Goal: Information Seeking & Learning: Learn about a topic

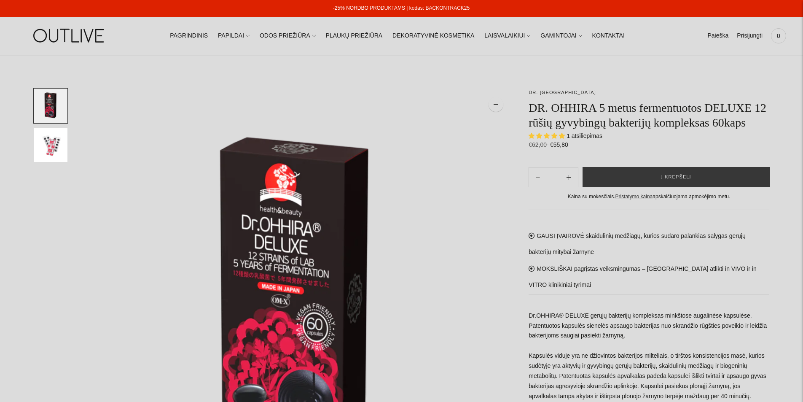
select select "**********"
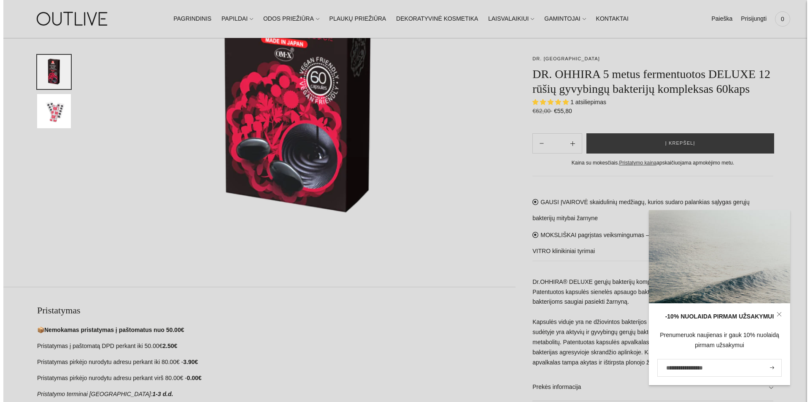
scroll to position [253, 0]
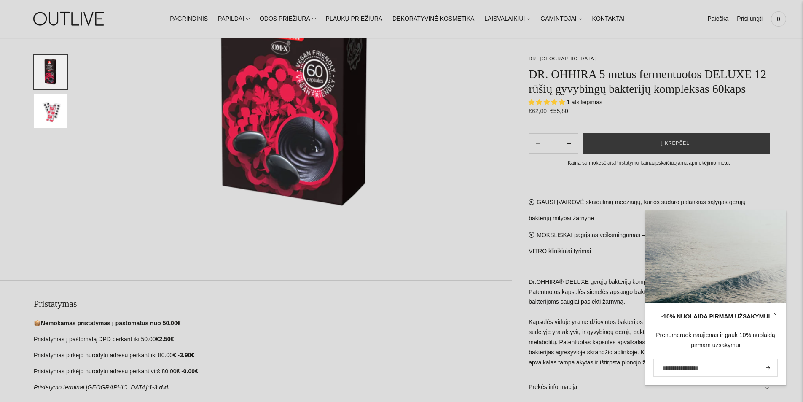
click at [442, 258] on img at bounding box center [298, 50] width 428 height 428
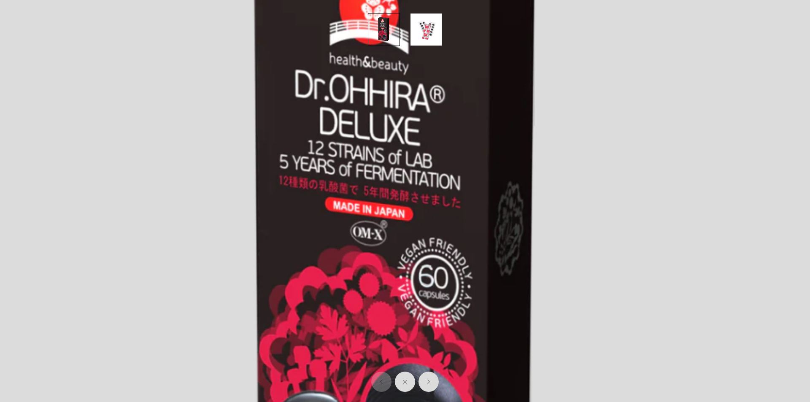
scroll to position [0, 0]
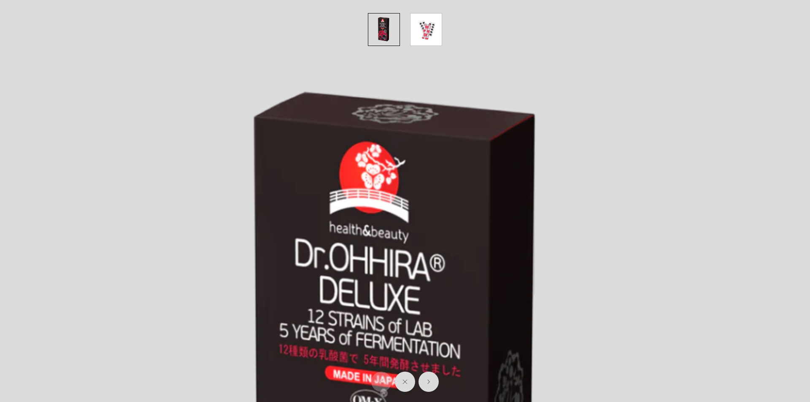
click at [619, 138] on img at bounding box center [402, 405] width 810 height 810
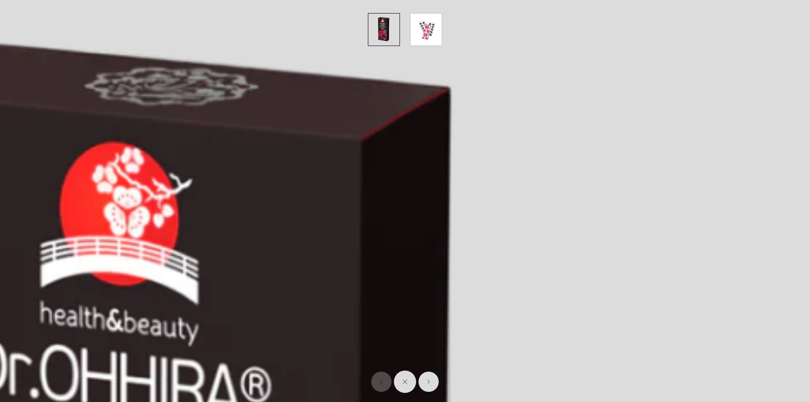
click at [408, 385] on button "Close" at bounding box center [405, 382] width 22 height 22
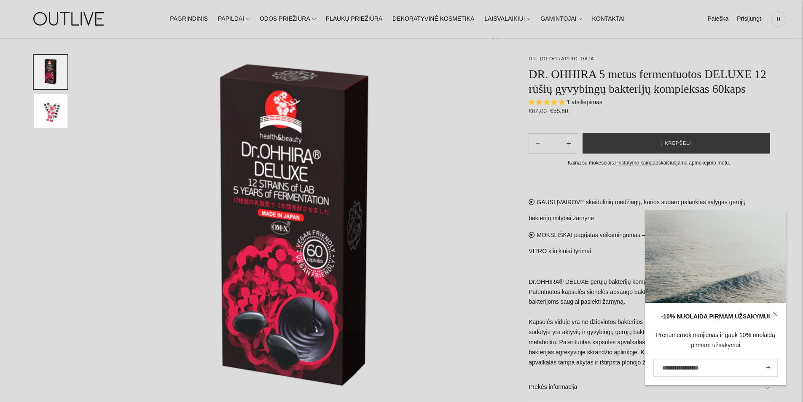
scroll to position [72, 0]
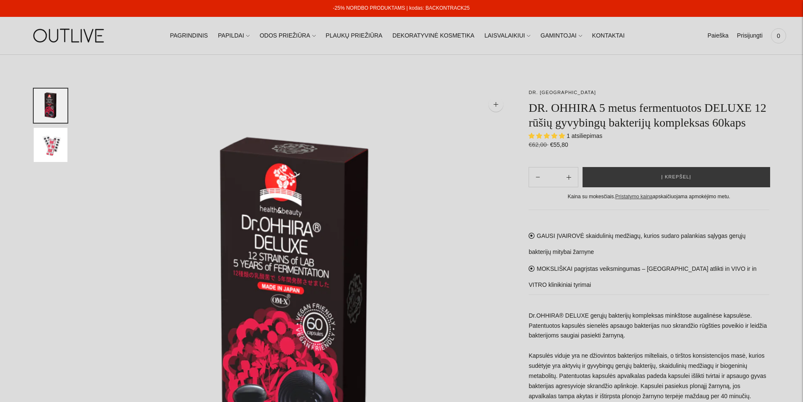
select select "**********"
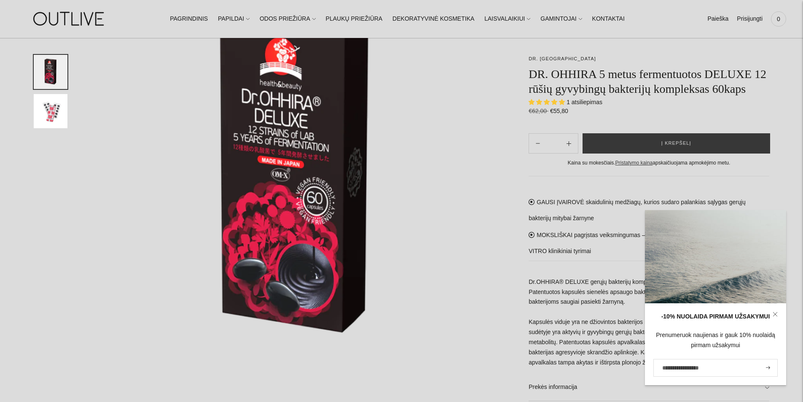
scroll to position [127, 0]
click at [781, 314] on link at bounding box center [776, 314] width 22 height 22
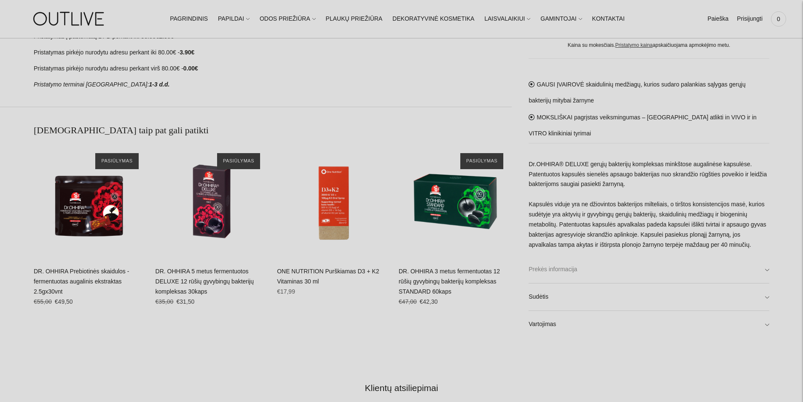
scroll to position [759, 0]
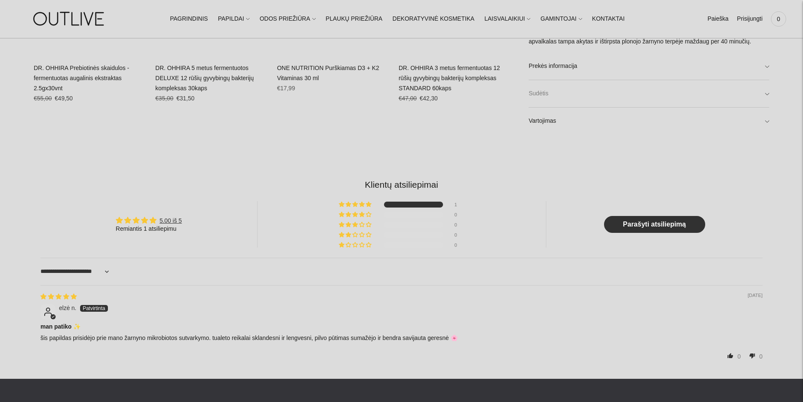
click at [587, 86] on link "Sudėtis" at bounding box center [649, 93] width 241 height 27
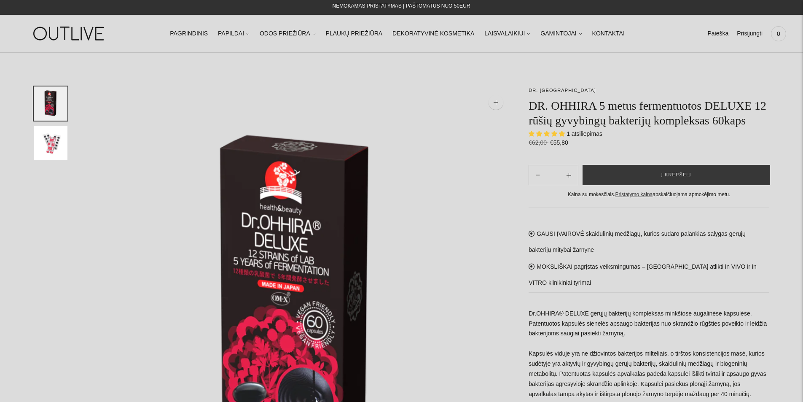
scroll to position [0, 0]
